Goal: Use online tool/utility: Utilize a website feature to perform a specific function

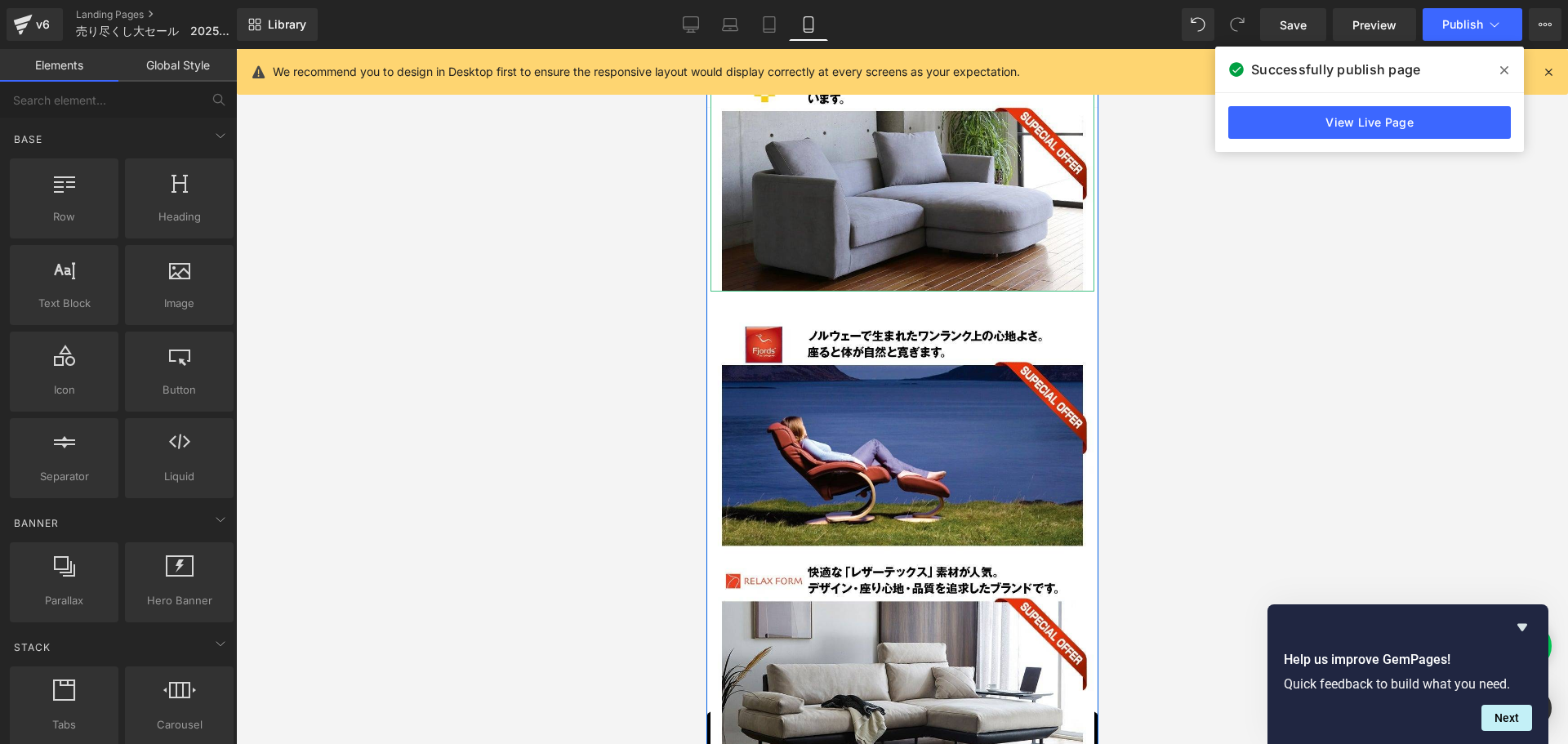
scroll to position [4614, 0]
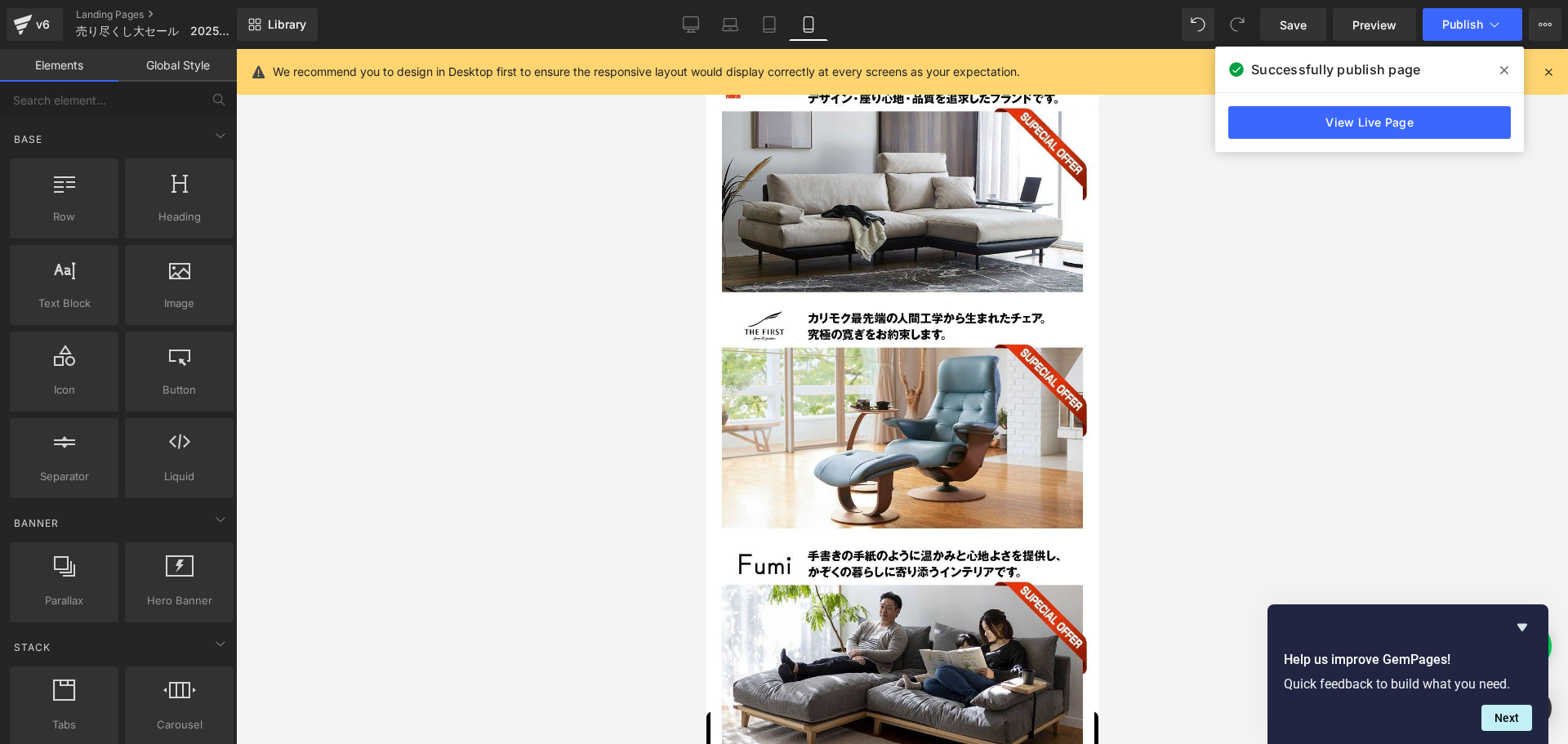
click at [1324, 561] on div at bounding box center [902, 397] width 1332 height 696
click at [1304, 654] on h2 "Help us improve GemPages!" at bounding box center [1408, 660] width 249 height 19
drag, startPoint x: 1282, startPoint y: 662, endPoint x: 1456, endPoint y: 670, distance: 174.2
click at [1456, 670] on div "Help us improve GemPages! Quick feedback to build what you need." at bounding box center [1408, 671] width 268 height 48
click at [1459, 535] on div at bounding box center [902, 397] width 1332 height 696
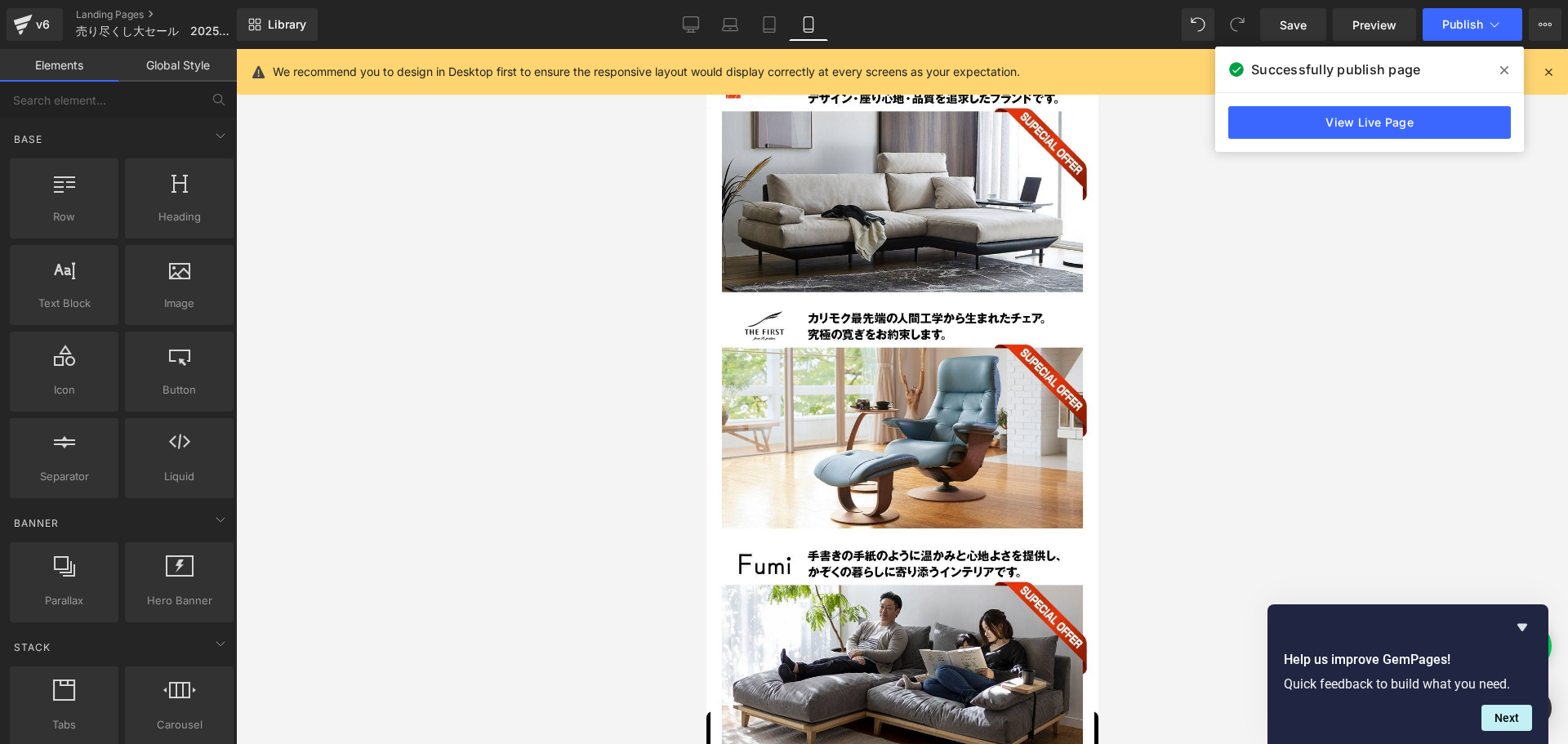
click at [541, 628] on div at bounding box center [902, 397] width 1332 height 696
click at [1251, 427] on div at bounding box center [902, 397] width 1332 height 696
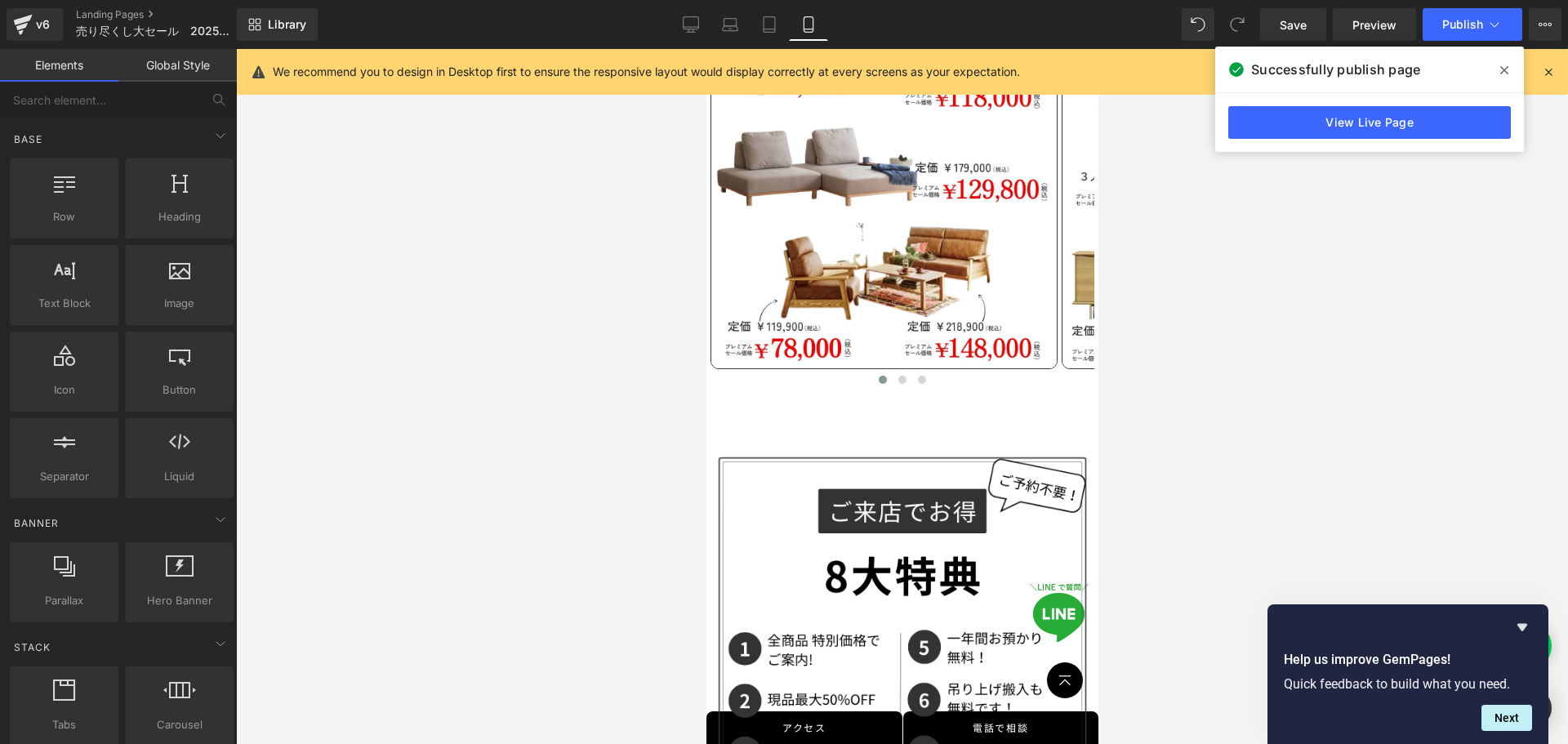
scroll to position [856, 0]
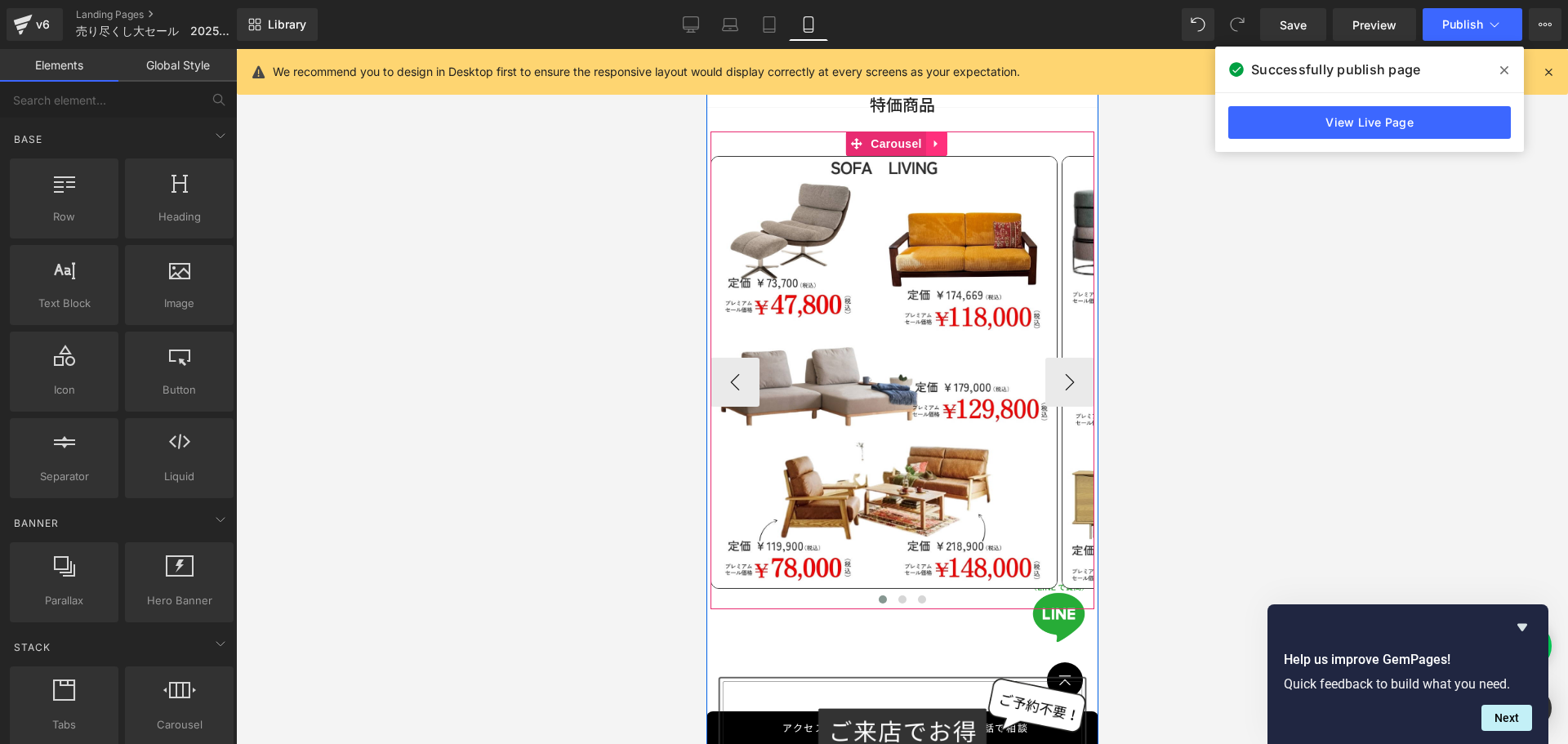
click at [933, 140] on icon at bounding box center [935, 143] width 4 height 7
click at [929, 138] on icon at bounding box center [926, 143] width 12 height 12
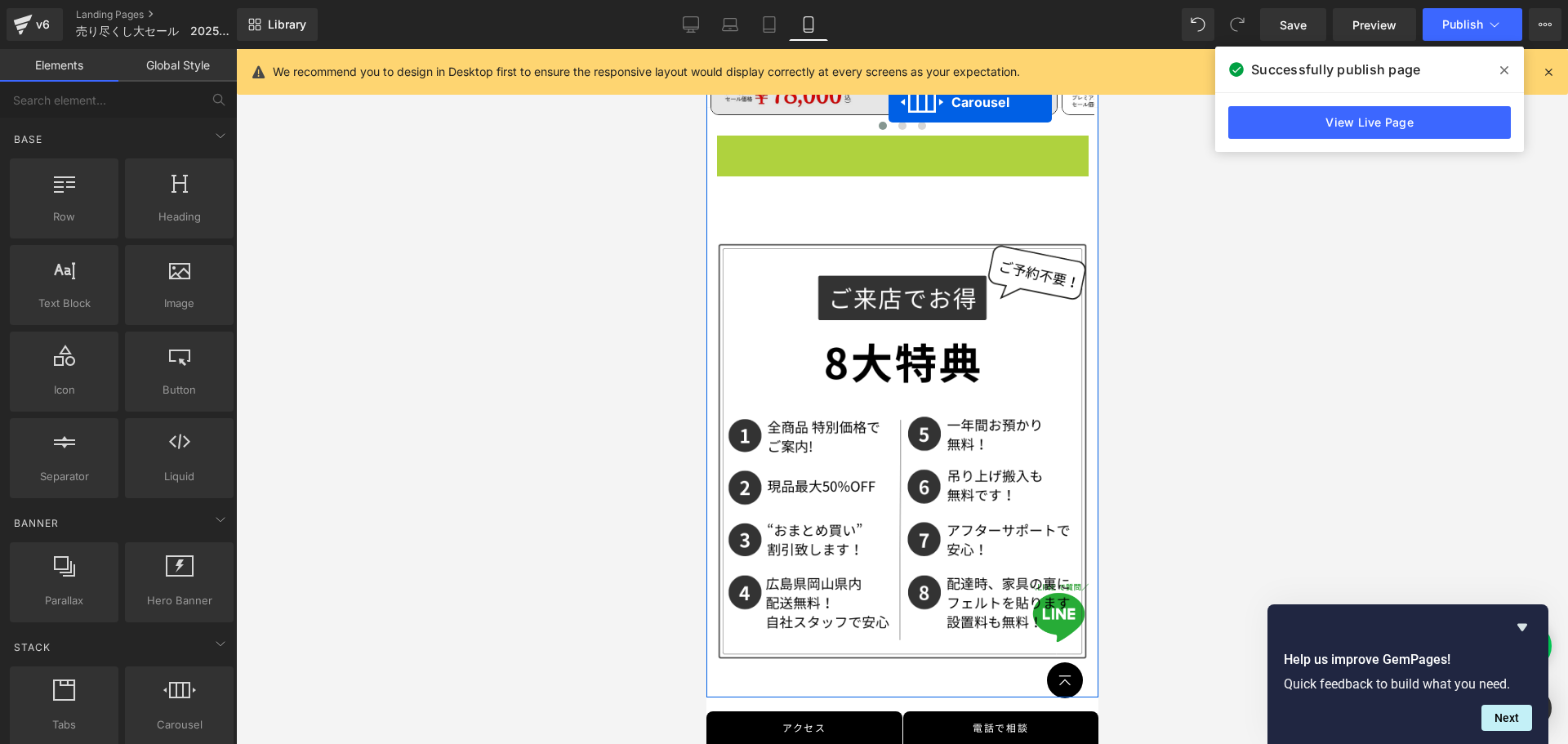
scroll to position [1084, 0]
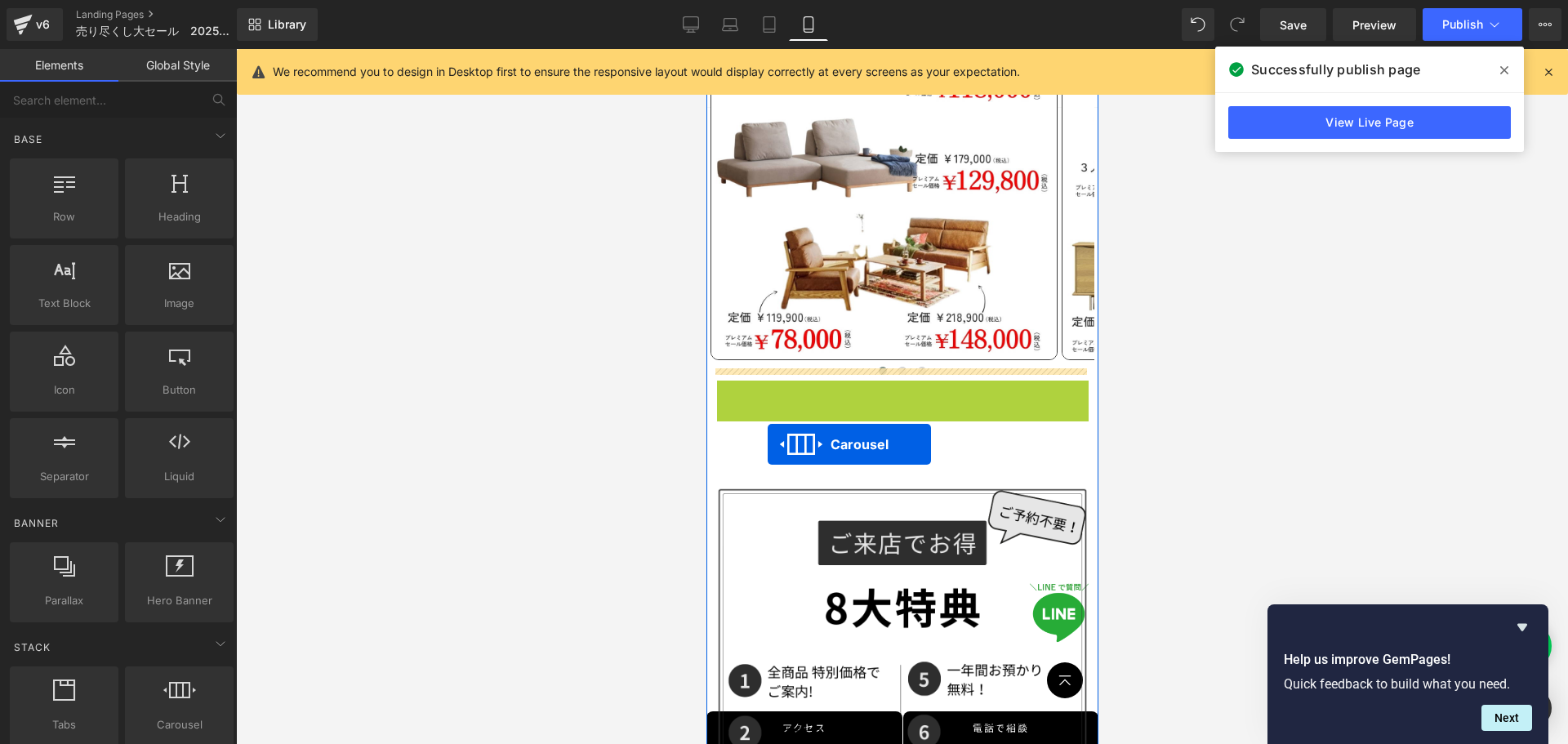
drag, startPoint x: 853, startPoint y: 260, endPoint x: 767, endPoint y: 444, distance: 203.1
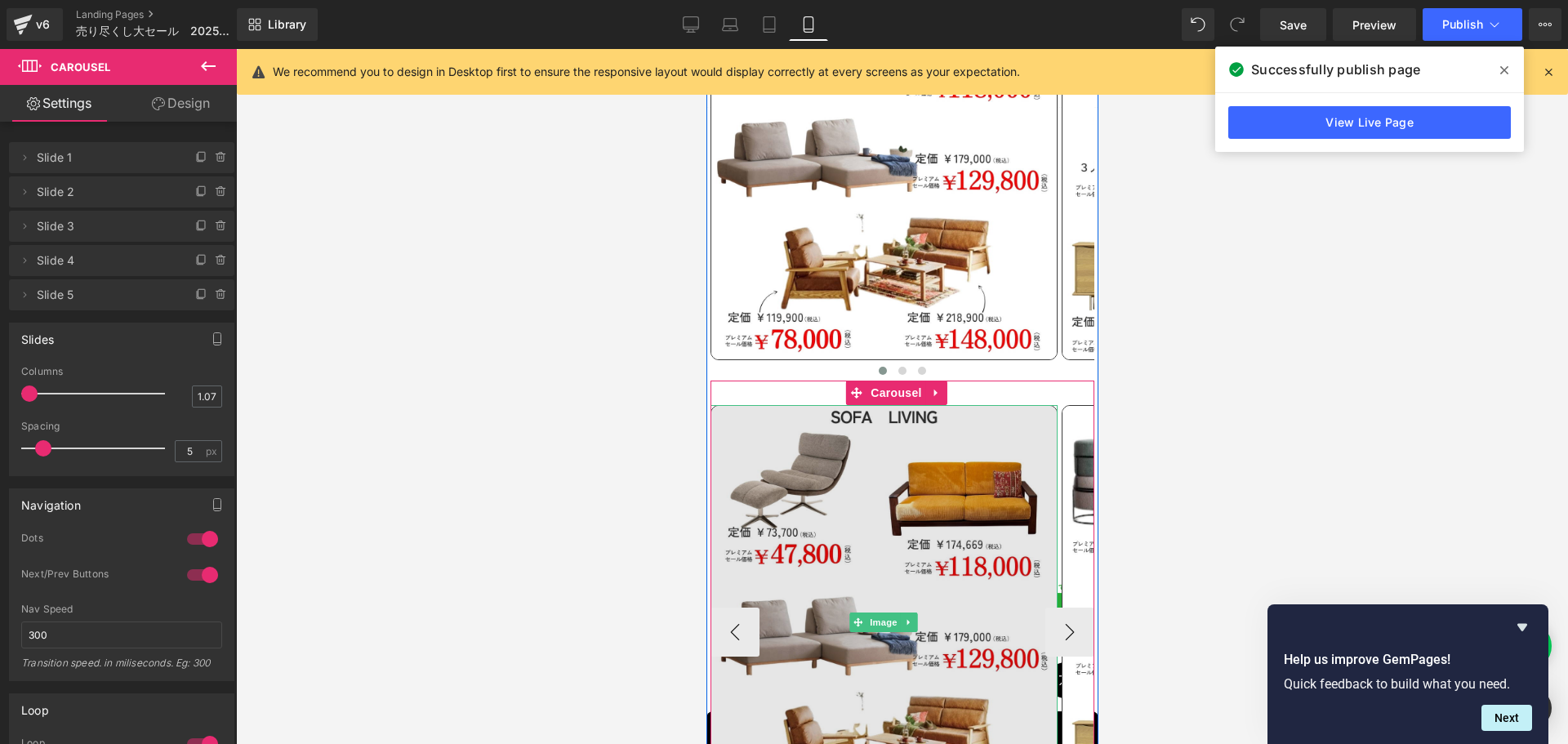
click at [873, 455] on img at bounding box center [884, 622] width 347 height 434
